Goal: Information Seeking & Learning: Learn about a topic

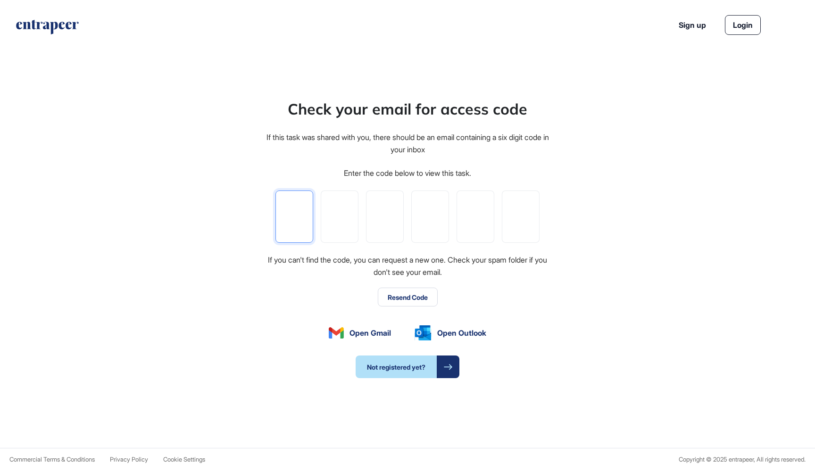
scroll to position [0, 0]
type input "*"
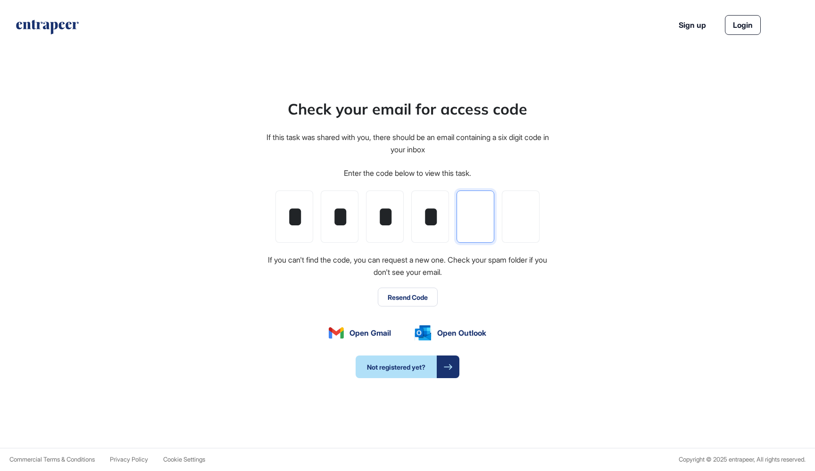
type input "*"
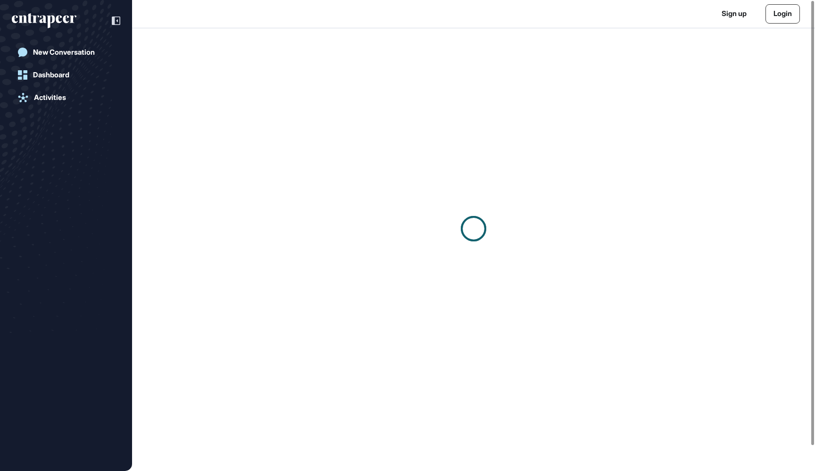
scroll to position [0, 0]
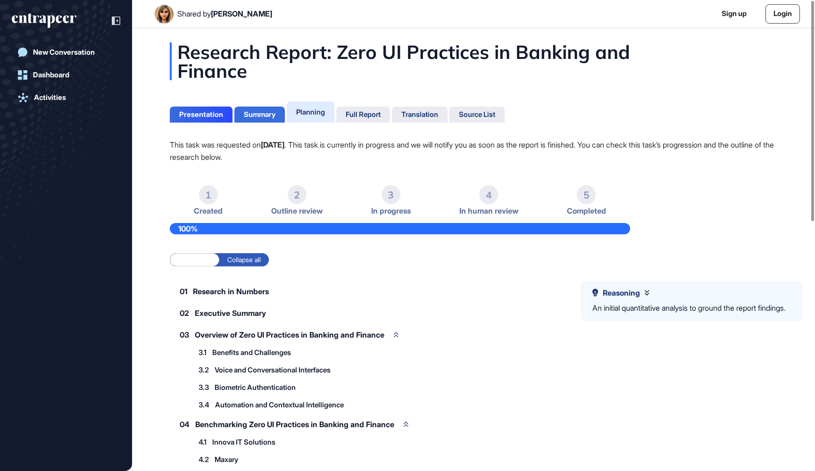
click at [259, 117] on div "Summary" at bounding box center [260, 114] width 32 height 8
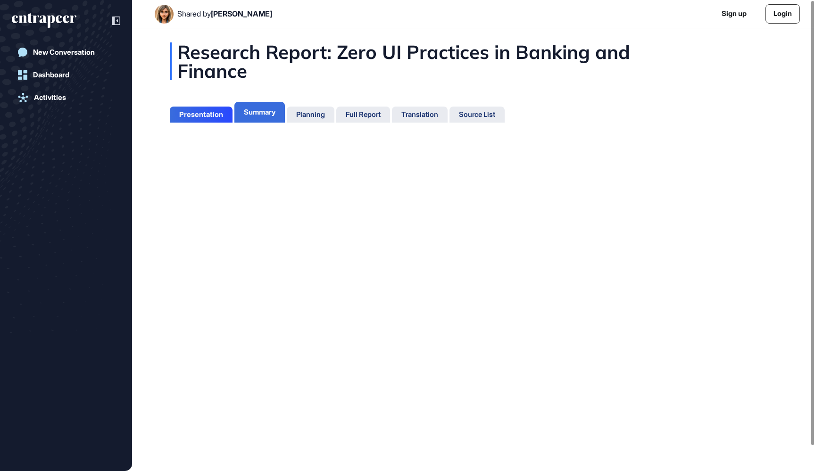
scroll to position [424, 2]
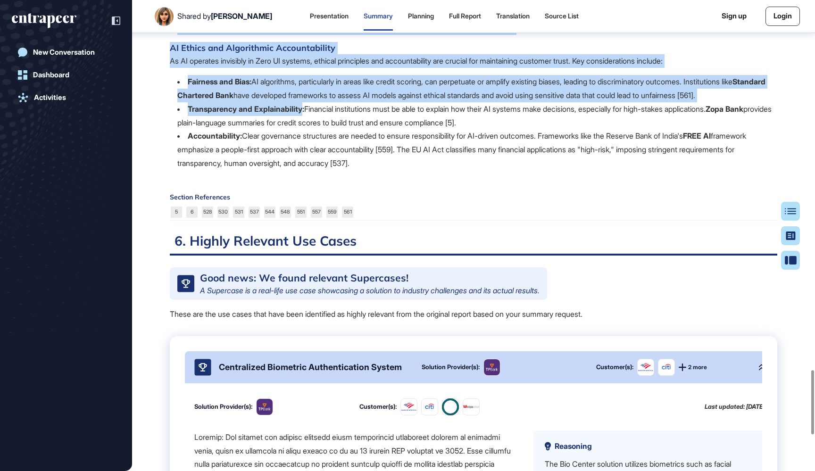
scroll to position [2556, 0]
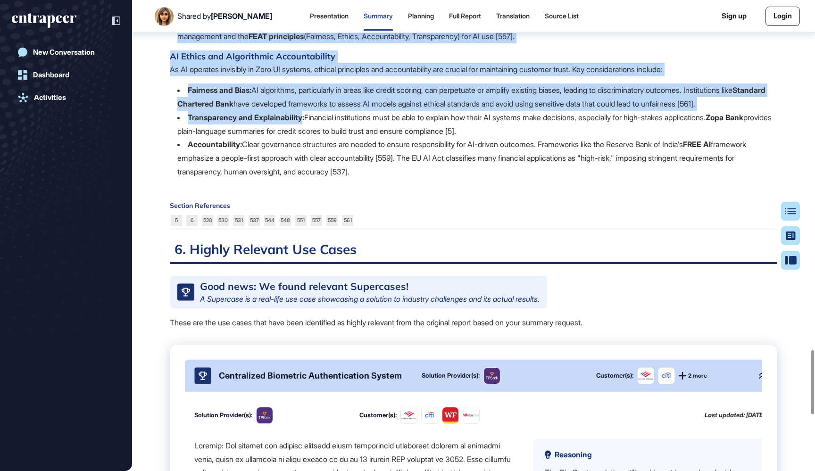
drag, startPoint x: 192, startPoint y: 177, endPoint x: 451, endPoint y: 222, distance: 263.1
copy div "Loremipsum do sit Ametco Adi elitsed doe tempori utlabo et dolor magnaaliqua en…"
click at [566, 229] on div "Section References 5 6 528 530 531 537 544 548 551 557 559 561" at bounding box center [473, 215] width 607 height 27
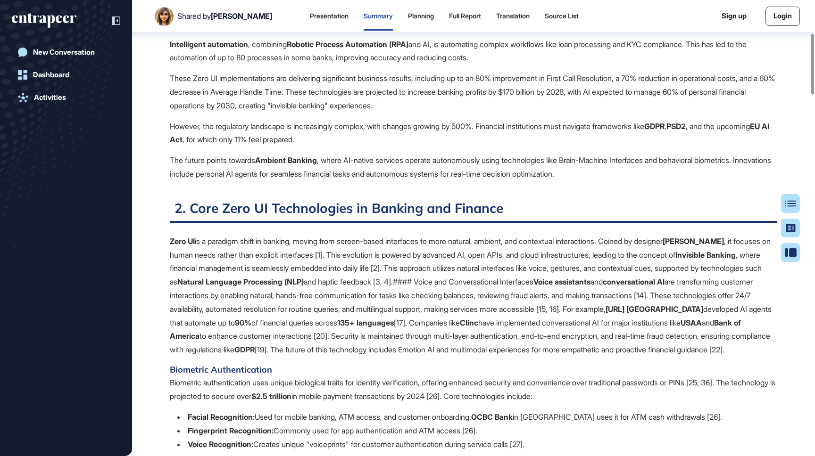
scroll to position [864, 0]
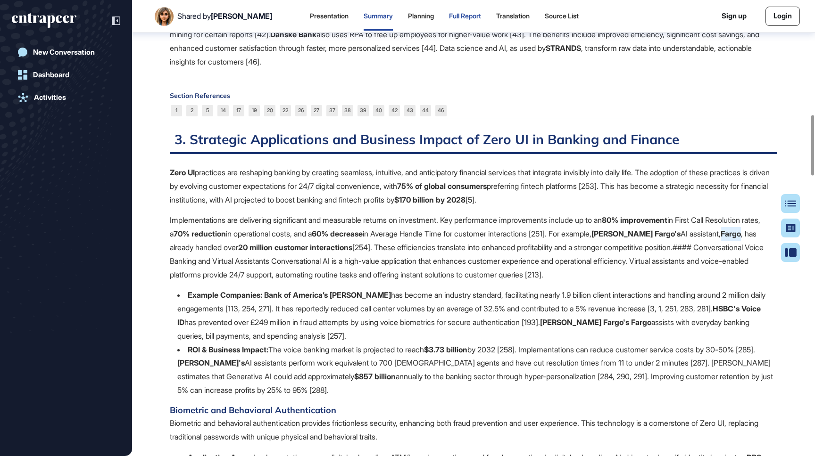
click at [496, 10] on div "Full Report" at bounding box center [512, 16] width 33 height 28
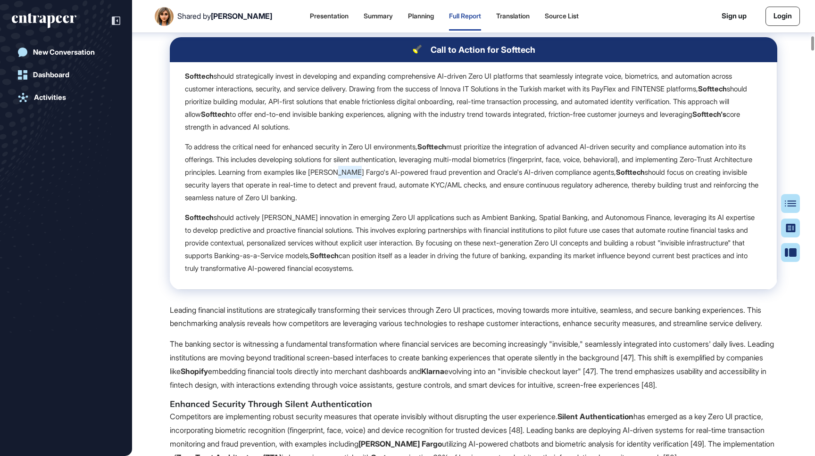
scroll to position [6217, 0]
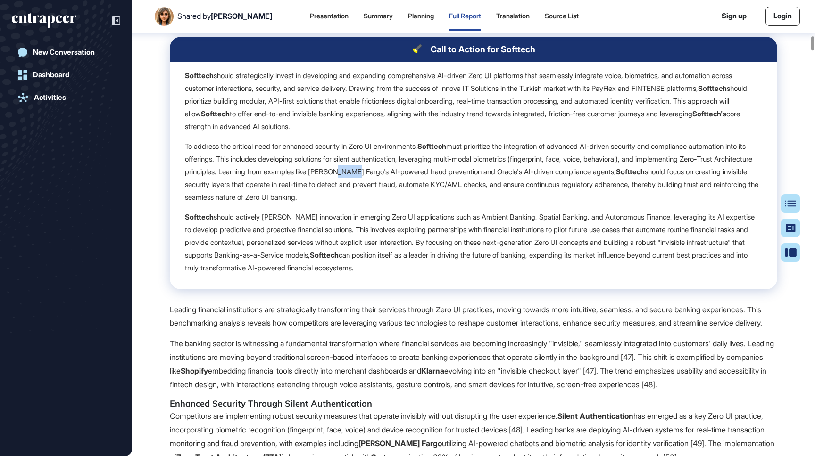
drag, startPoint x: 486, startPoint y: 315, endPoint x: 172, endPoint y: 117, distance: 370.8
copy div "Softtech should strategically invest in developing and expanding comprehensive …"
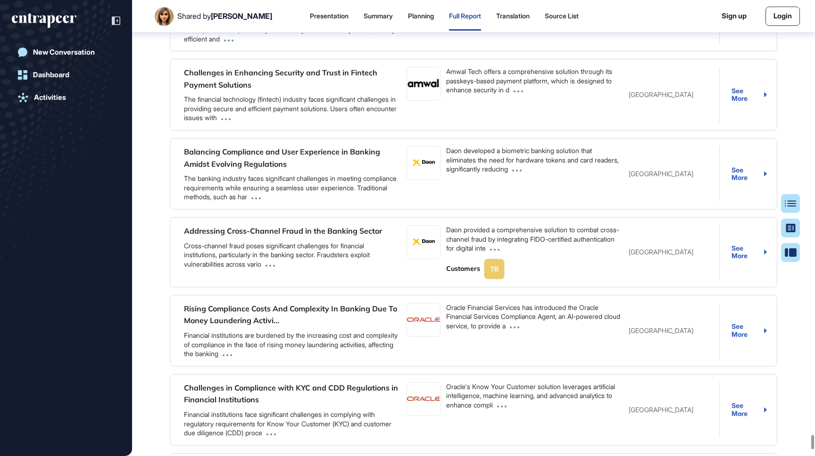
scroll to position [149, 0]
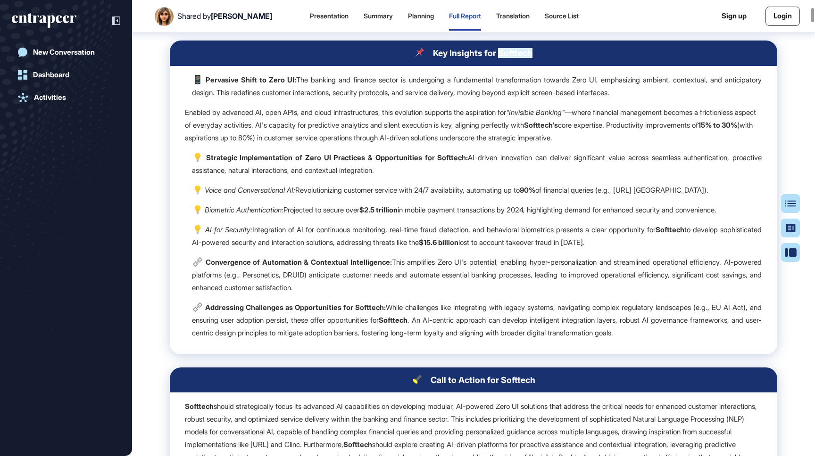
scroll to position [1301, 0]
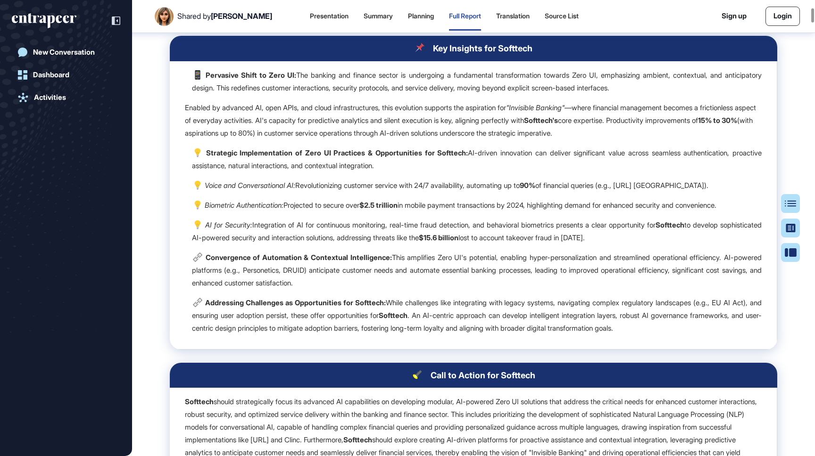
click at [481, 172] on p "Strategic Implementation of Zero UI Practices & Opportunities for Softtech: AI-…" at bounding box center [477, 159] width 570 height 25
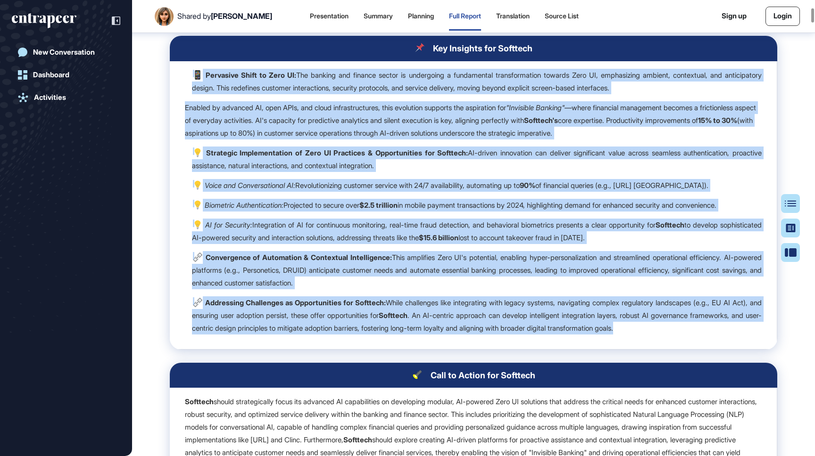
drag, startPoint x: 726, startPoint y: 356, endPoint x: 180, endPoint y: 107, distance: 600.5
click at [180, 107] on td "Pervasive Shift to Zero UI: The banking and finance sector is undergoing a fund…" at bounding box center [473, 205] width 607 height 289
copy td "Pervasive Shift to Zero UI: The banking and finance sector is undergoing a fund…"
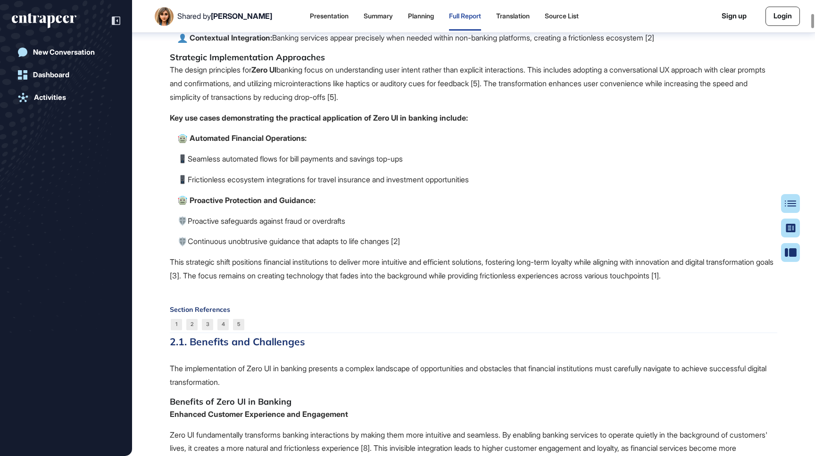
scroll to position [2317, 0]
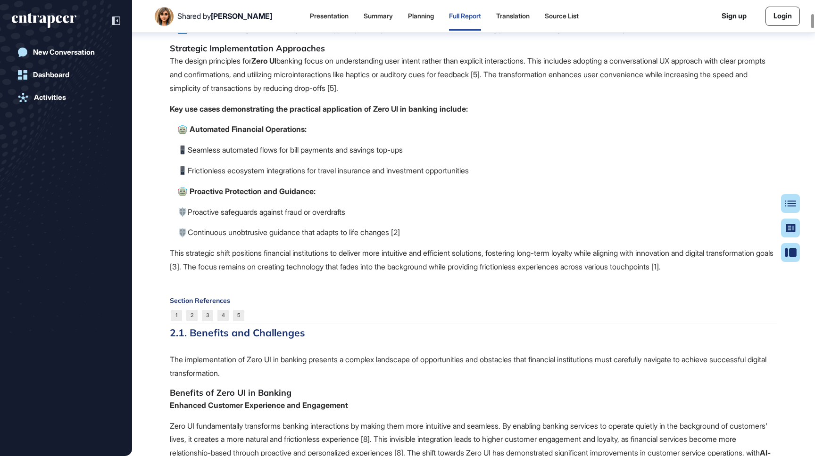
click at [431, 36] on p "Contextual Integration: Banking services appear precisely when needed within no…" at bounding box center [477, 29] width 600 height 14
click at [433, 36] on p "Contextual Integration: Banking services appear precisely when needed within no…" at bounding box center [477, 29] width 600 height 14
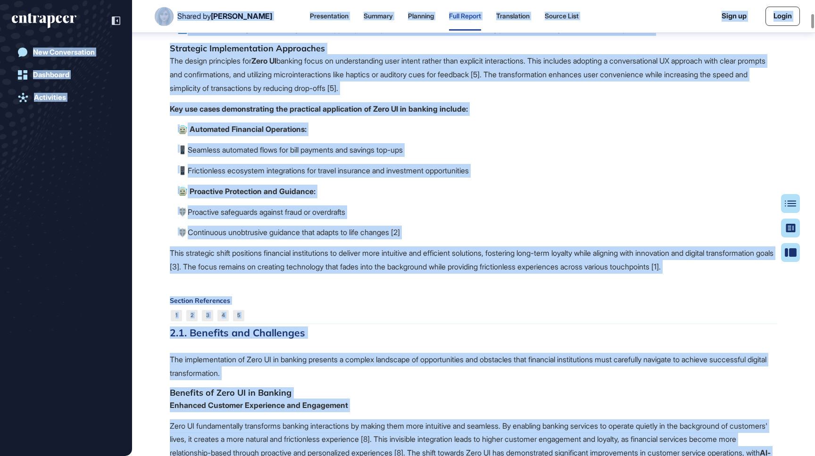
copy body "Loremi do Sita Conse Adipiscingel Seddoei Temporin Utla Etdolo Magnaaliqua Enim…"
click at [424, 54] on h5 "Strategic Implementation Approaches" at bounding box center [473, 48] width 607 height 11
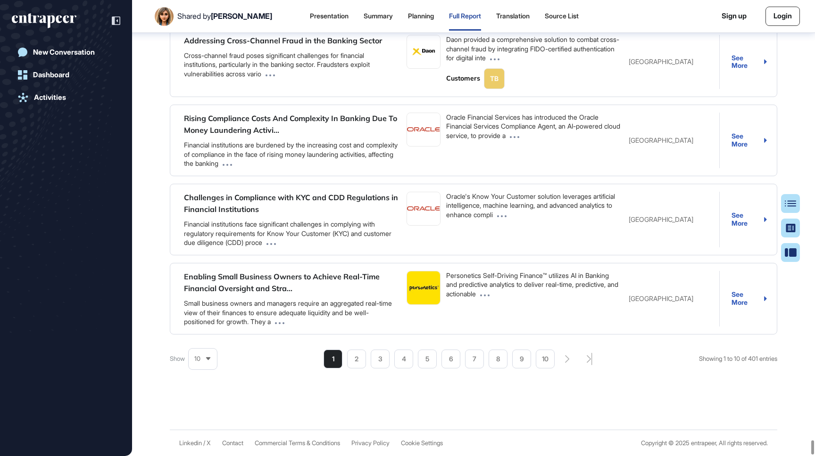
scroll to position [77154, 0]
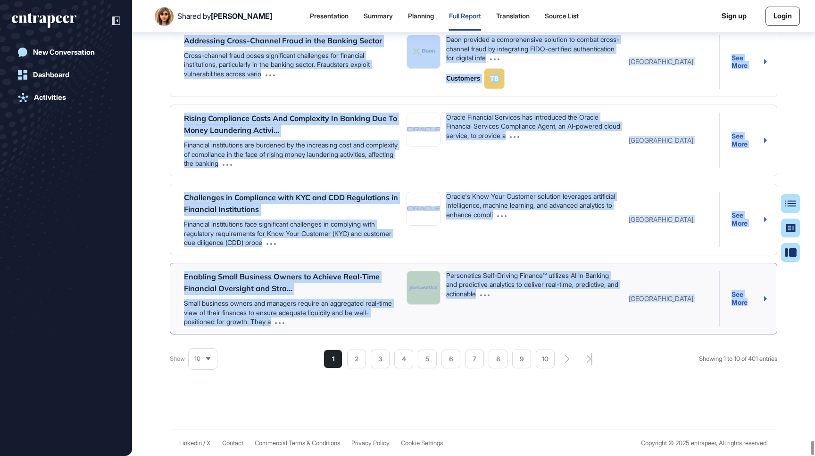
drag, startPoint x: 184, startPoint y: 283, endPoint x: 766, endPoint y: 316, distance: 582.9
copy div "Loremipsu Dolorsi Ame consect adi elitsed doeius te incididunt u laboreet dolor…"
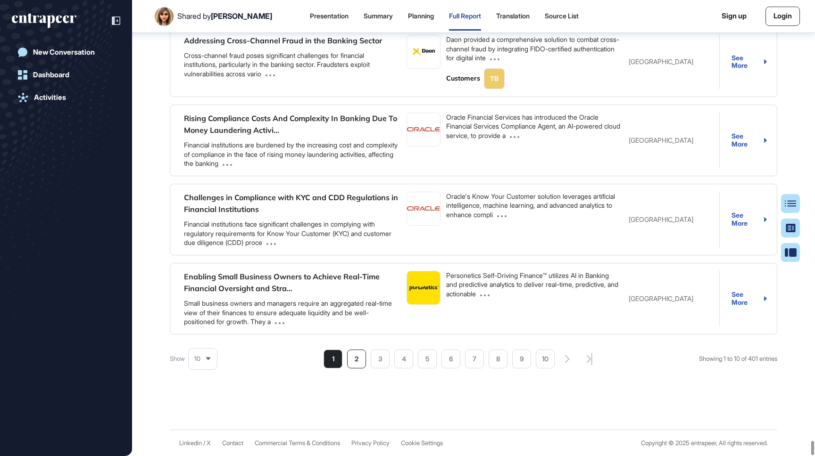
click at [441, 359] on li "2" at bounding box center [450, 359] width 19 height 19
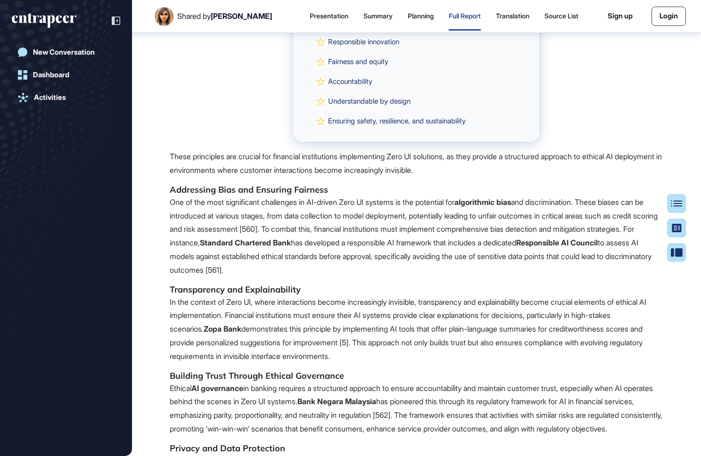
scroll to position [746, 0]
